Goal: Download file/media

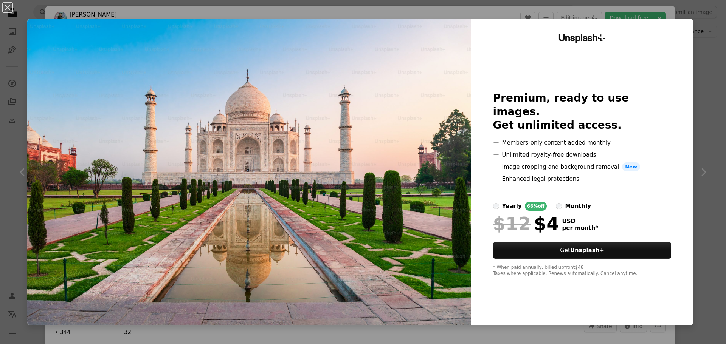
scroll to position [3695, 0]
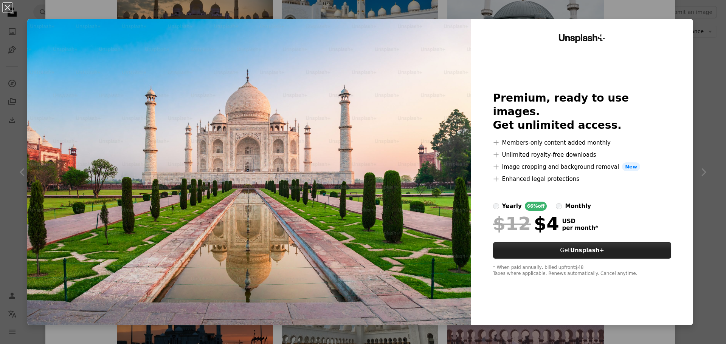
drag, startPoint x: 576, startPoint y: 261, endPoint x: 572, endPoint y: 243, distance: 18.1
click at [573, 259] on div at bounding box center [582, 262] width 178 height 6
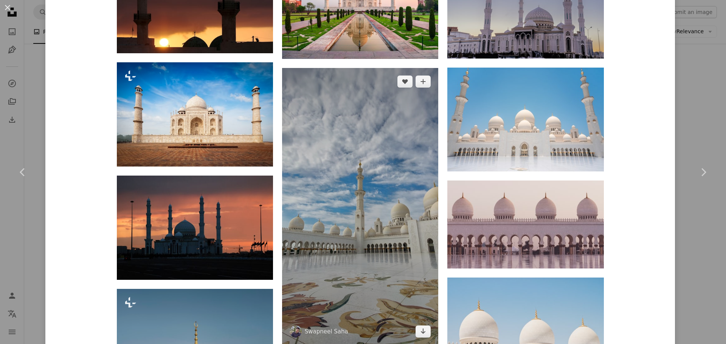
scroll to position [3808, 0]
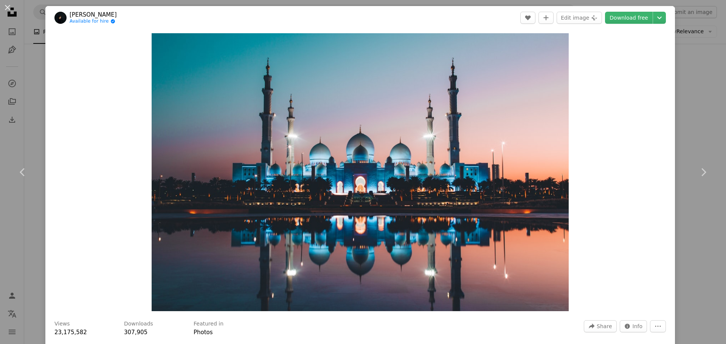
click at [631, 24] on header "[PERSON_NAME] Available for hire A checkmark inside of a circle A heart A plus …" at bounding box center [359, 17] width 629 height 23
click at [631, 20] on link "Download free" at bounding box center [629, 18] width 48 height 12
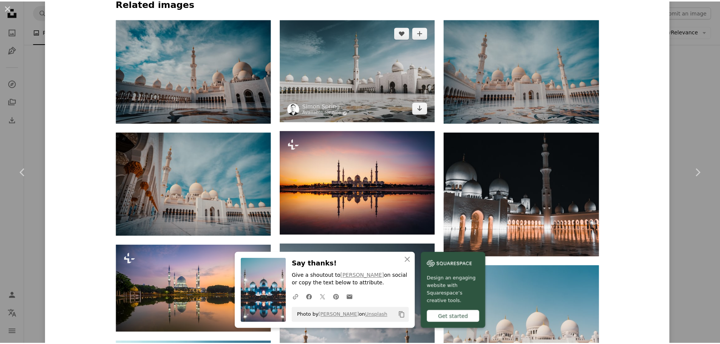
scroll to position [605, 0]
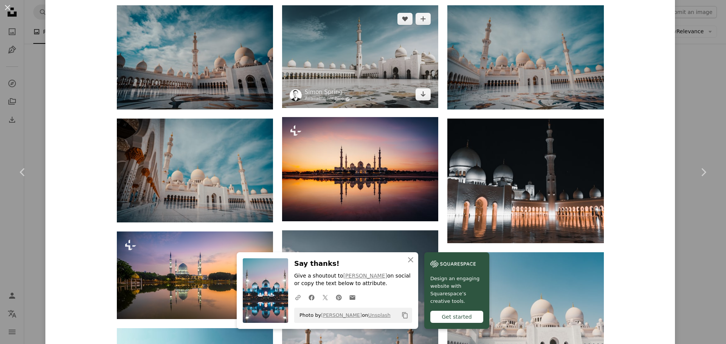
drag, startPoint x: 382, startPoint y: 89, endPoint x: 377, endPoint y: 91, distance: 5.1
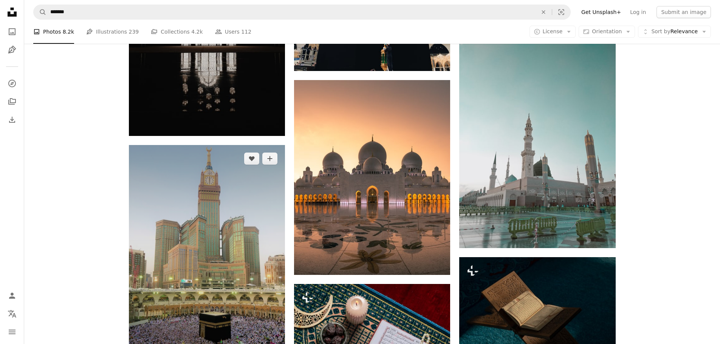
scroll to position [2494, 0]
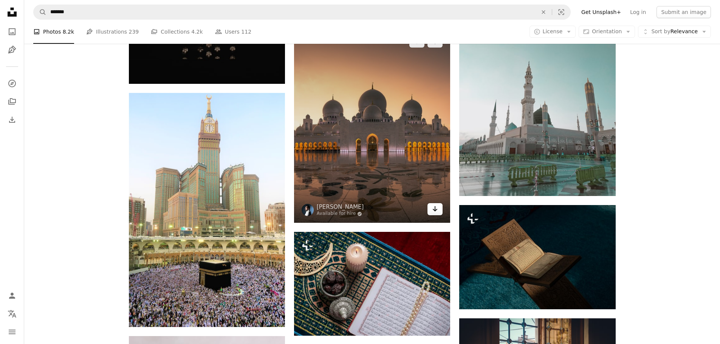
click at [429, 208] on link "Arrow pointing down" at bounding box center [434, 209] width 15 height 12
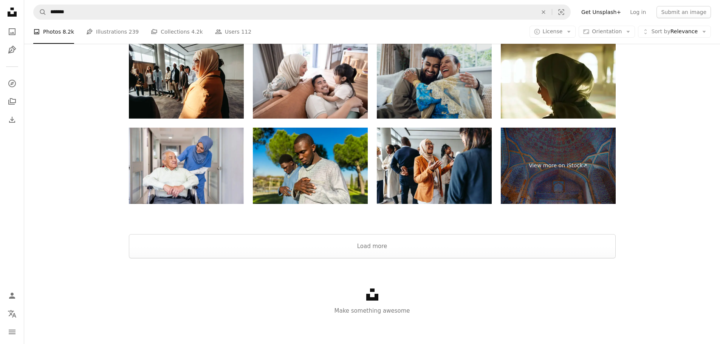
scroll to position [4464, 0]
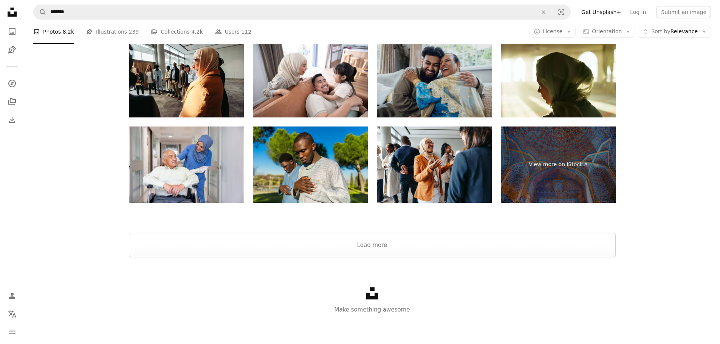
drag, startPoint x: 420, startPoint y: 102, endPoint x: 438, endPoint y: 99, distance: 18.8
